Goal: Check status

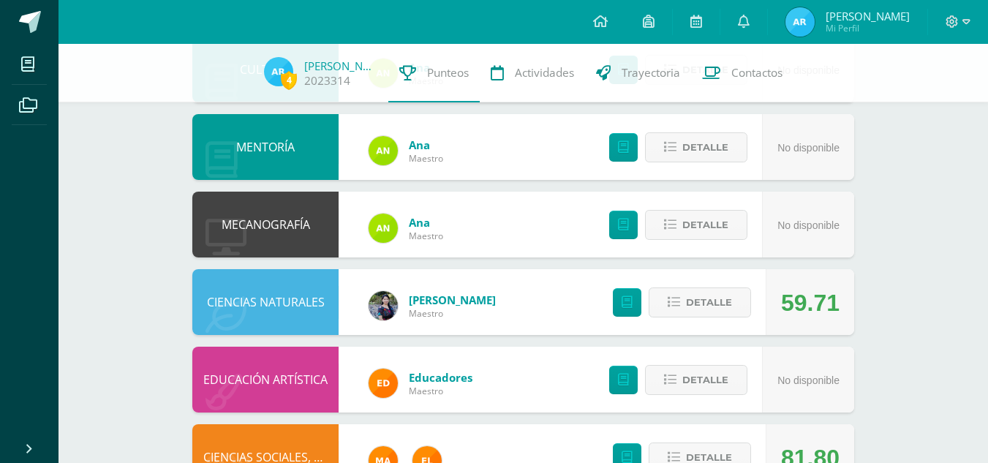
scroll to position [793, 0]
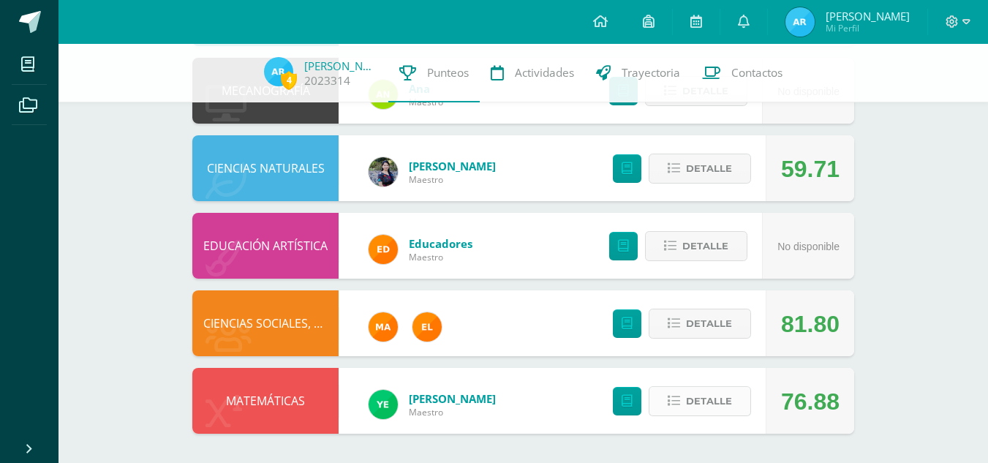
click at [677, 404] on icon at bounding box center [674, 401] width 12 height 12
click at [690, 317] on span "Detalle" at bounding box center [709, 323] width 46 height 27
click at [965, 26] on icon at bounding box center [967, 21] width 8 height 13
click at [914, 96] on span "Cerrar sesión" at bounding box center [920, 99] width 66 height 14
click at [886, 101] on link "Cerrar sesión" at bounding box center [912, 98] width 116 height 21
